Goal: Information Seeking & Learning: Understand process/instructions

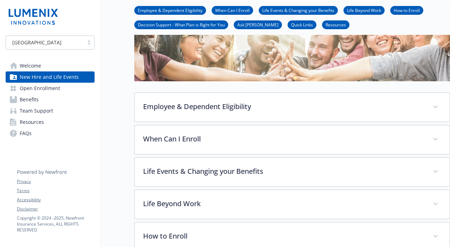
scroll to position [59, 0]
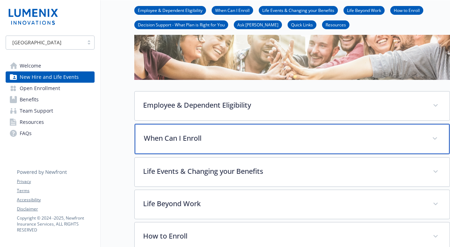
click at [256, 137] on p "When Can I Enroll" at bounding box center [284, 138] width 280 height 11
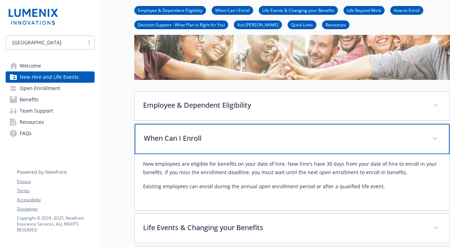
click at [256, 137] on p "When Can I Enroll" at bounding box center [284, 138] width 280 height 11
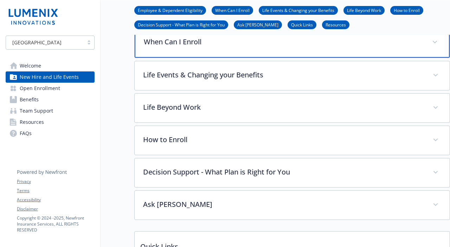
scroll to position [156, 0]
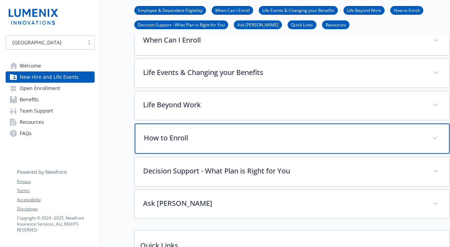
click at [197, 152] on div "How to Enroll" at bounding box center [292, 138] width 315 height 30
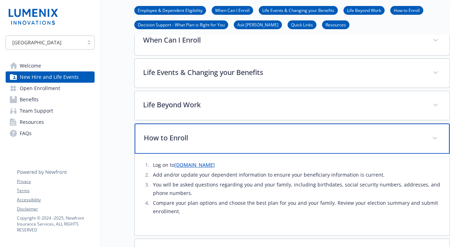
click at [197, 152] on div "How to Enroll" at bounding box center [292, 138] width 315 height 30
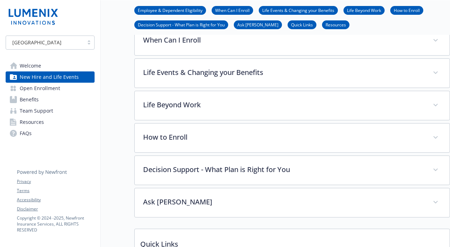
click at [53, 89] on span "Open Enrollment" at bounding box center [40, 88] width 40 height 11
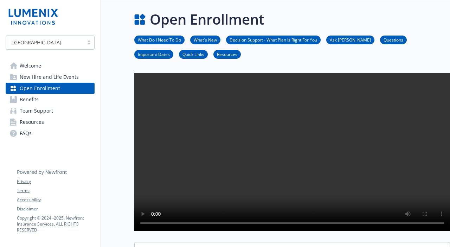
click at [57, 100] on link "Benefits" at bounding box center [50, 99] width 89 height 11
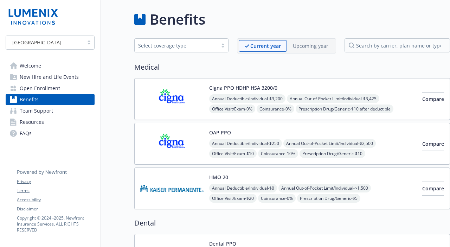
click at [64, 113] on link "Team Support" at bounding box center [50, 110] width 89 height 11
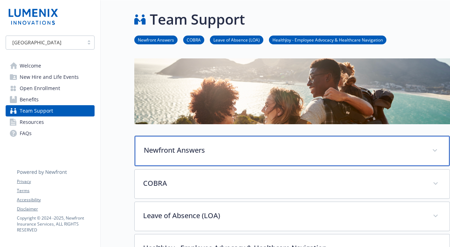
click at [167, 144] on div "Newfront Answers" at bounding box center [292, 151] width 315 height 30
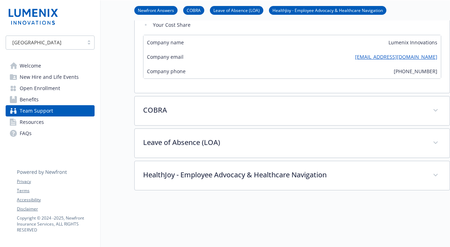
scroll to position [344, 0]
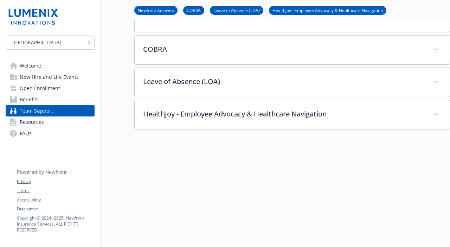
click at [78, 127] on link "Resources" at bounding box center [50, 121] width 89 height 11
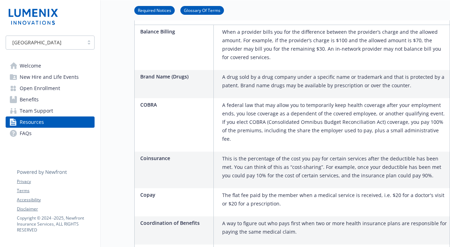
scroll to position [324, 0]
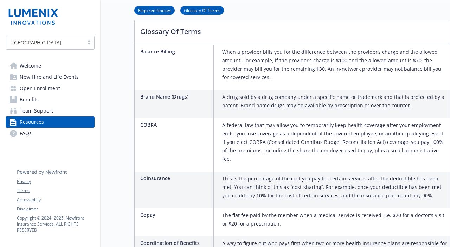
click at [83, 134] on link "FAQs" at bounding box center [50, 133] width 89 height 11
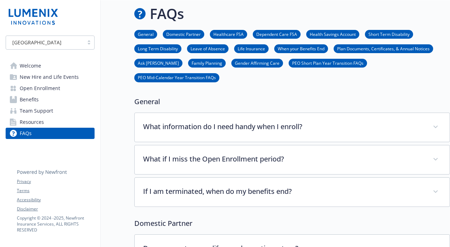
scroll to position [324, 0]
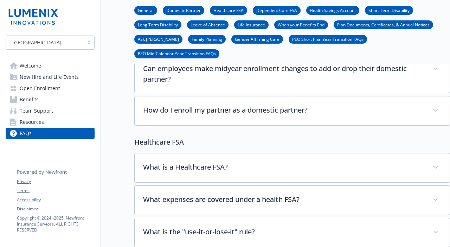
click at [66, 69] on link "Welcome" at bounding box center [50, 65] width 89 height 11
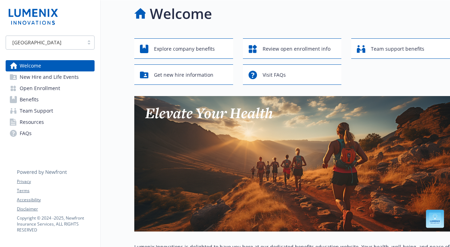
scroll to position [267, 0]
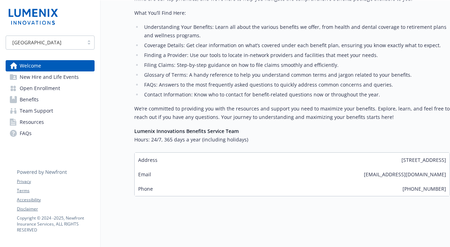
click at [63, 80] on span "New Hire and Life Events" at bounding box center [49, 76] width 59 height 11
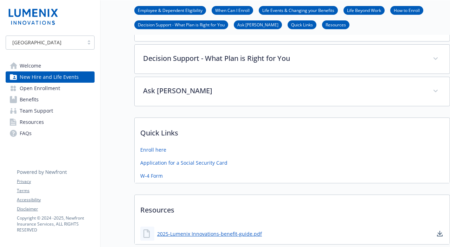
click at [64, 69] on link "Welcome" at bounding box center [50, 65] width 89 height 11
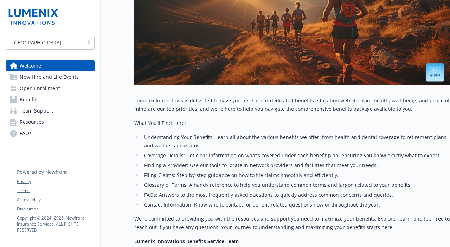
scroll to position [107, 0]
